Goal: Task Accomplishment & Management: Use online tool/utility

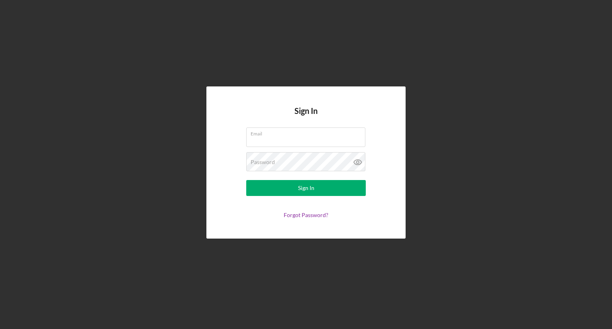
type input "[EMAIL_ADDRESS][DOMAIN_NAME]"
click at [342, 190] on button "Sign In" at bounding box center [306, 188] width 120 height 16
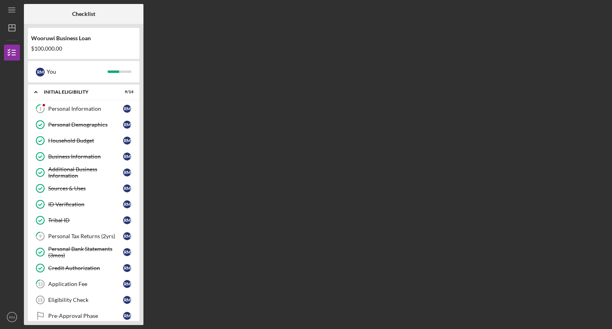
click at [88, 187] on div "Sources & Uses" at bounding box center [85, 188] width 75 height 6
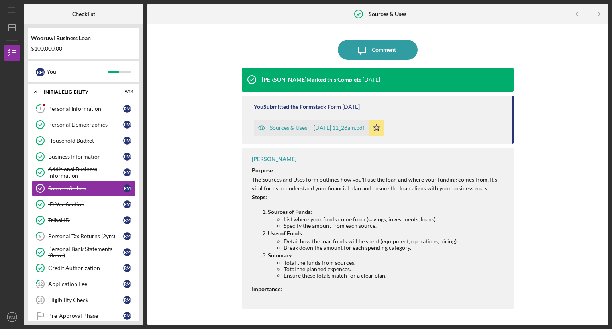
click at [268, 127] on icon "button" at bounding box center [262, 128] width 16 height 16
